Goal: Find specific page/section: Find specific page/section

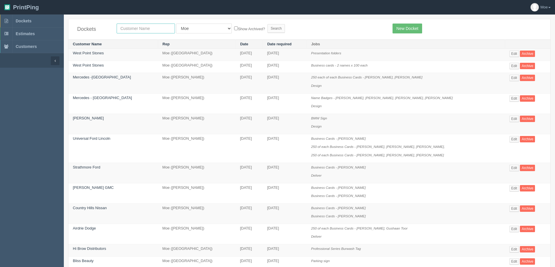
click at [161, 29] on input "text" at bounding box center [146, 29] width 58 height 10
type input "mad monkey"
click at [268, 27] on input "Search" at bounding box center [276, 28] width 17 height 9
